Goal: Transaction & Acquisition: Subscribe to service/newsletter

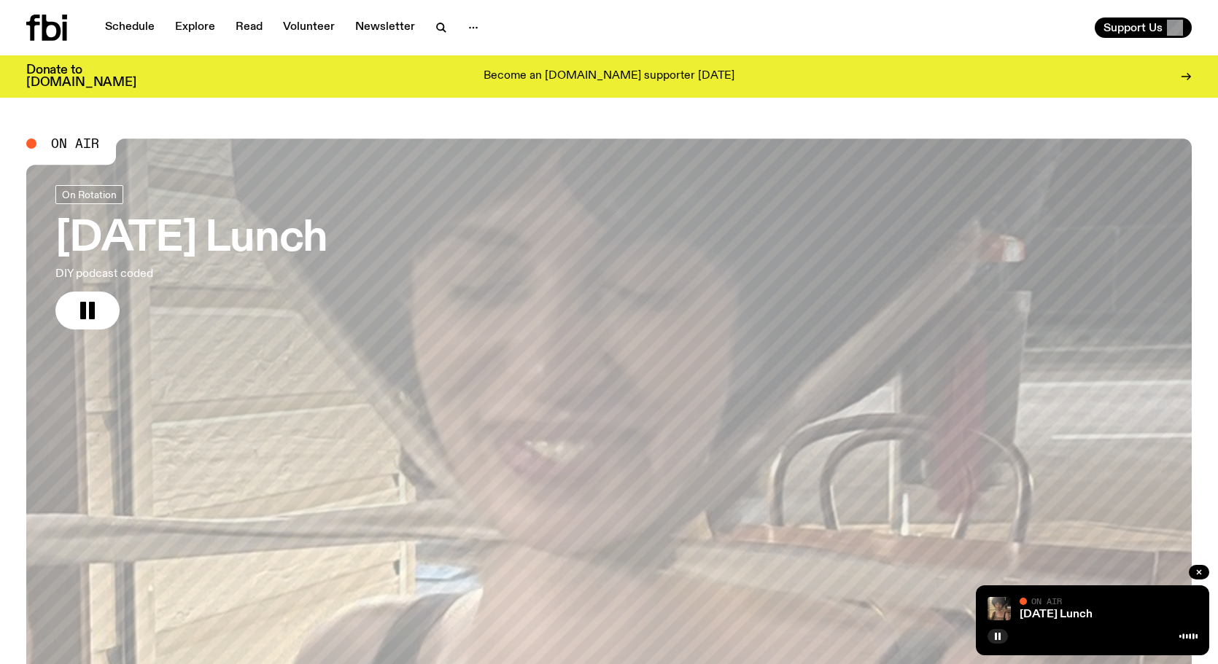
click at [681, 20] on div "Support Us" at bounding box center [903, 27] width 577 height 20
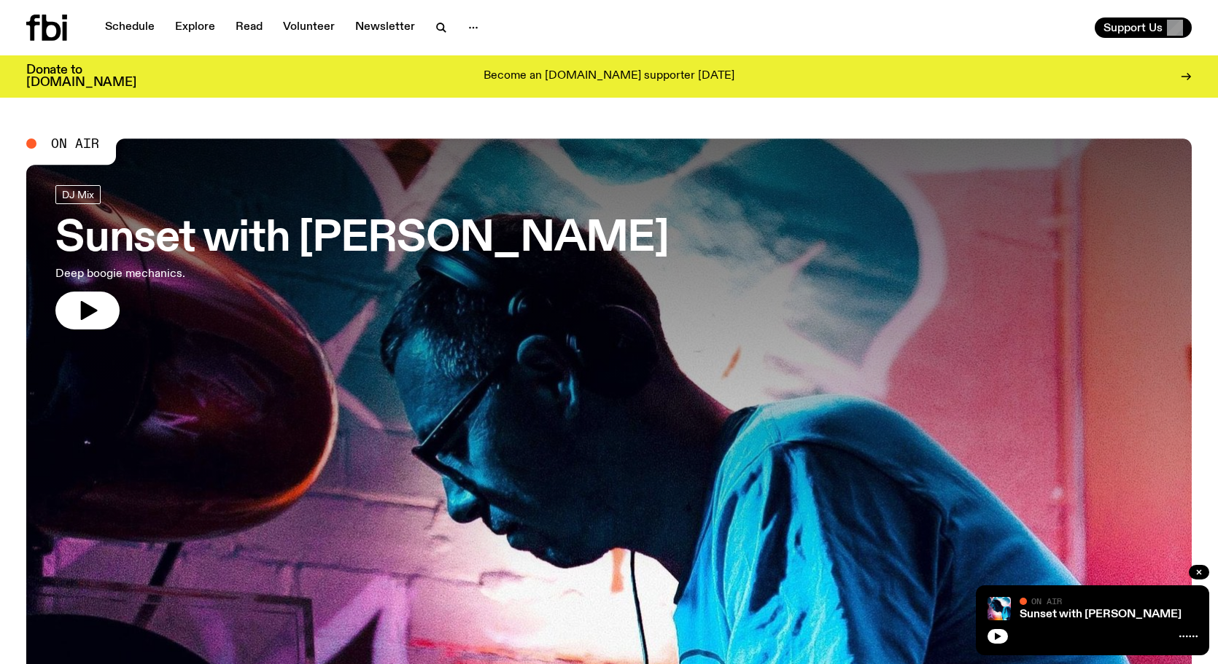
click at [87, 311] on icon "button" at bounding box center [89, 310] width 17 height 19
